Goal: Task Accomplishment & Management: Use online tool/utility

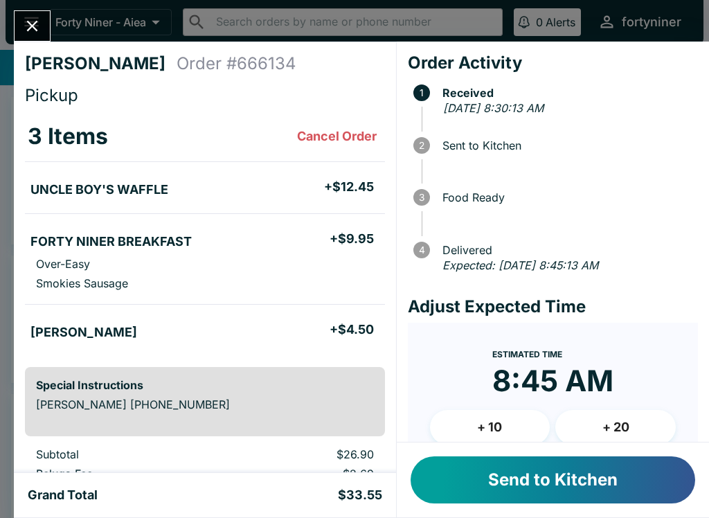
click at [542, 478] on button "Send to Kitchen" at bounding box center [552, 479] width 284 height 47
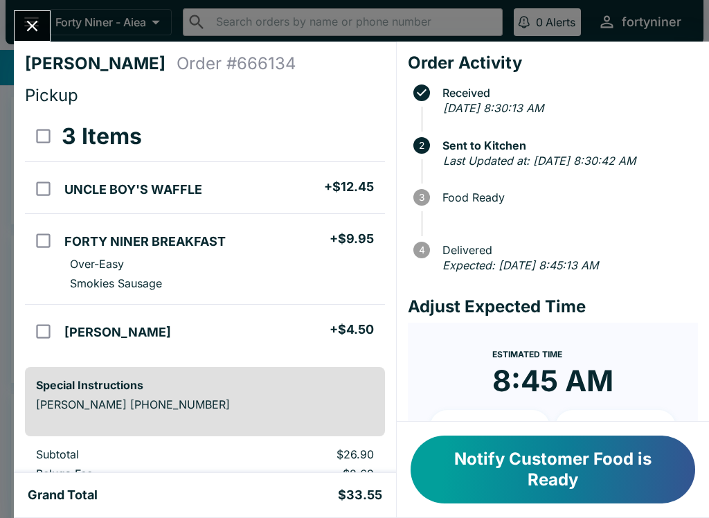
click at [36, 17] on icon "Close" at bounding box center [32, 26] width 19 height 19
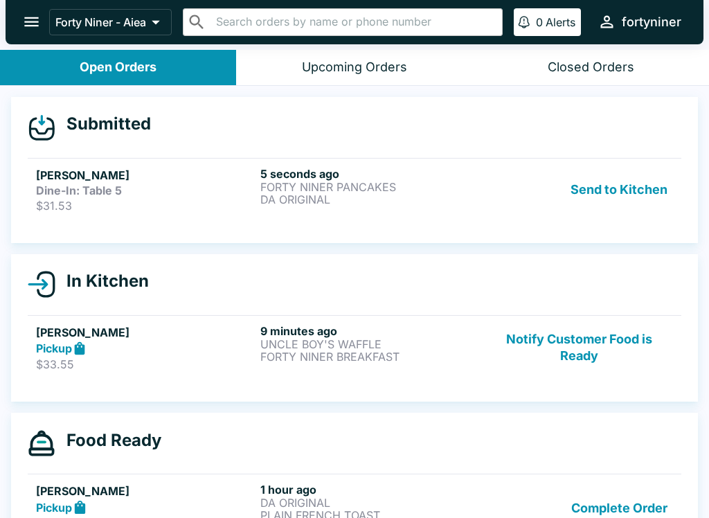
click at [473, 188] on p "FORTY NINER PANCAKES" at bounding box center [369, 187] width 219 height 12
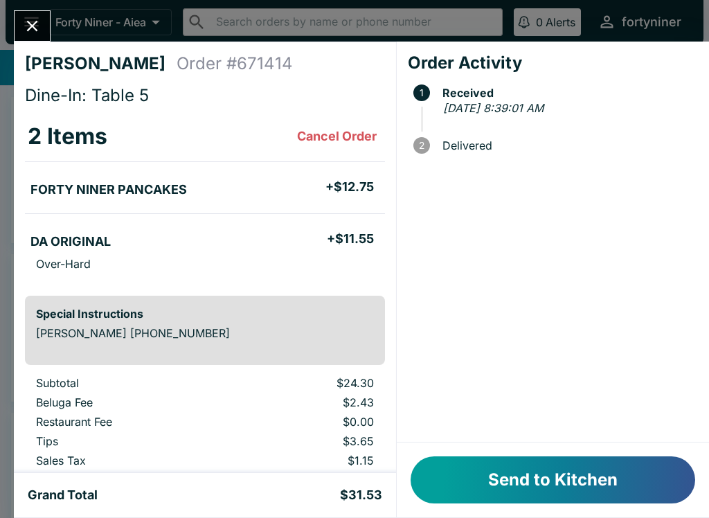
click at [552, 437] on div "Order Activity 1 Received [DATE] 8:39:01 AM 2 Delivered" at bounding box center [553, 242] width 312 height 401
click at [542, 466] on button "Send to Kitchen" at bounding box center [552, 479] width 284 height 47
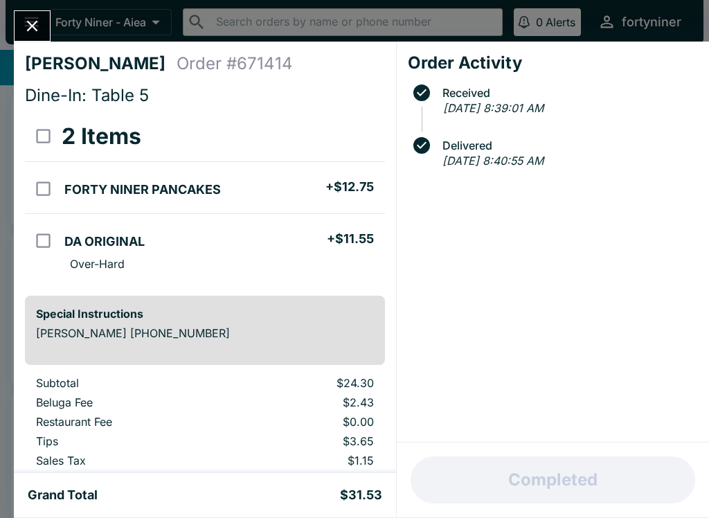
click at [37, 15] on button "Close" at bounding box center [32, 26] width 35 height 30
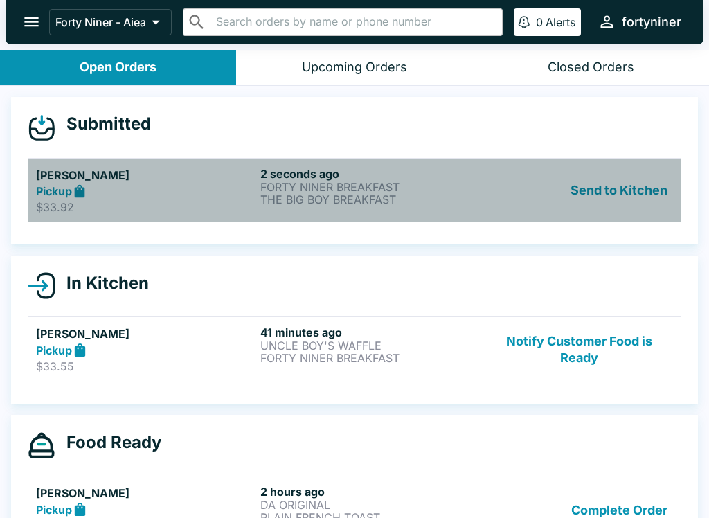
click at [433, 192] on p "FORTY NINER BREAKFAST" at bounding box center [369, 187] width 219 height 12
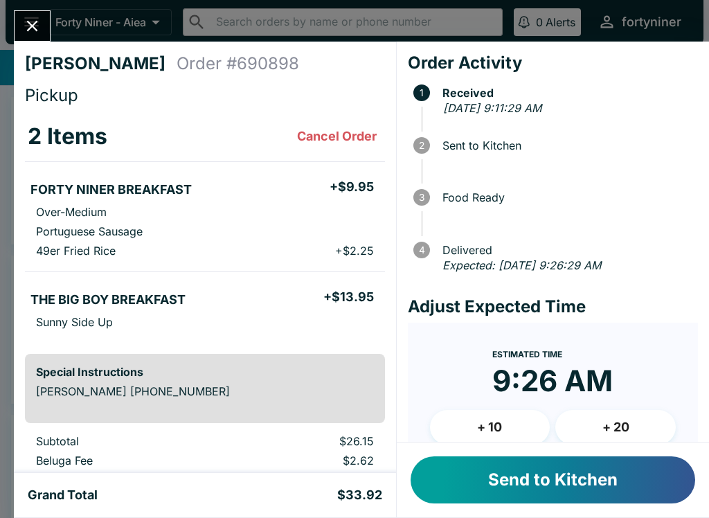
click at [527, 473] on button "Send to Kitchen" at bounding box center [552, 479] width 284 height 47
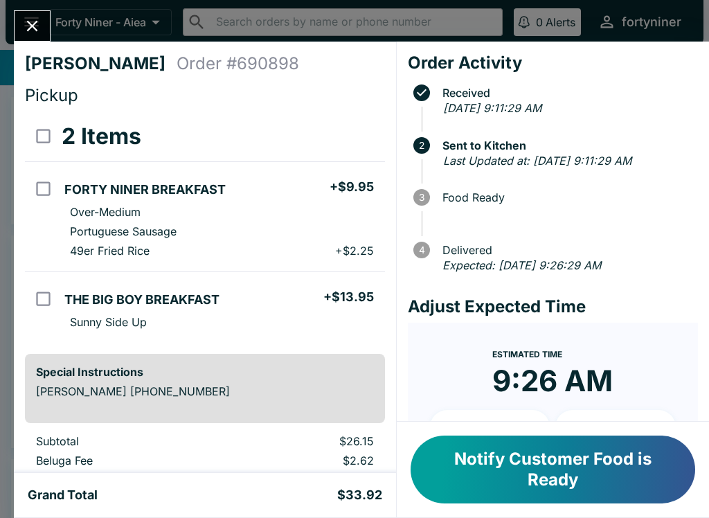
click at [44, 5] on div "Trey DePonte Order # 690898 Pickup 2 Items FORTY NINER BREAKFAST + $9.95 Over-M…" at bounding box center [354, 259] width 709 height 518
